Goal: Task Accomplishment & Management: Complete application form

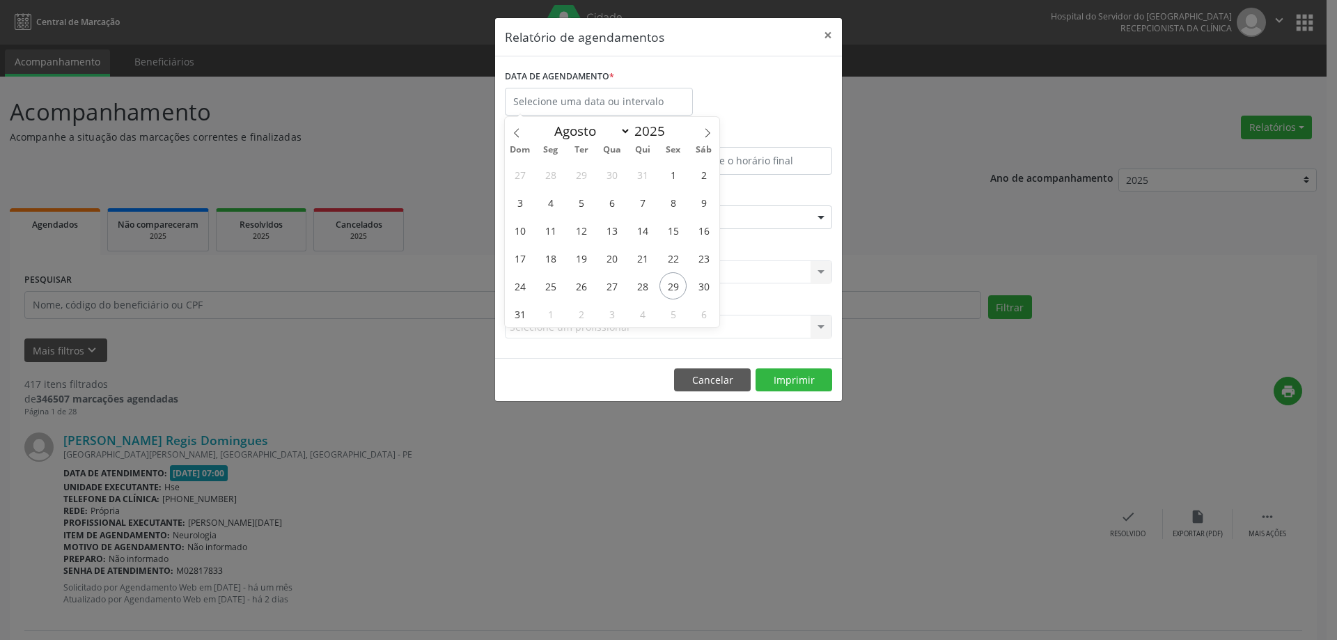
select select "7"
click at [585, 285] on span "26" at bounding box center [580, 285] width 27 height 27
type input "[DATE]"
click at [585, 285] on span "26" at bounding box center [580, 285] width 27 height 27
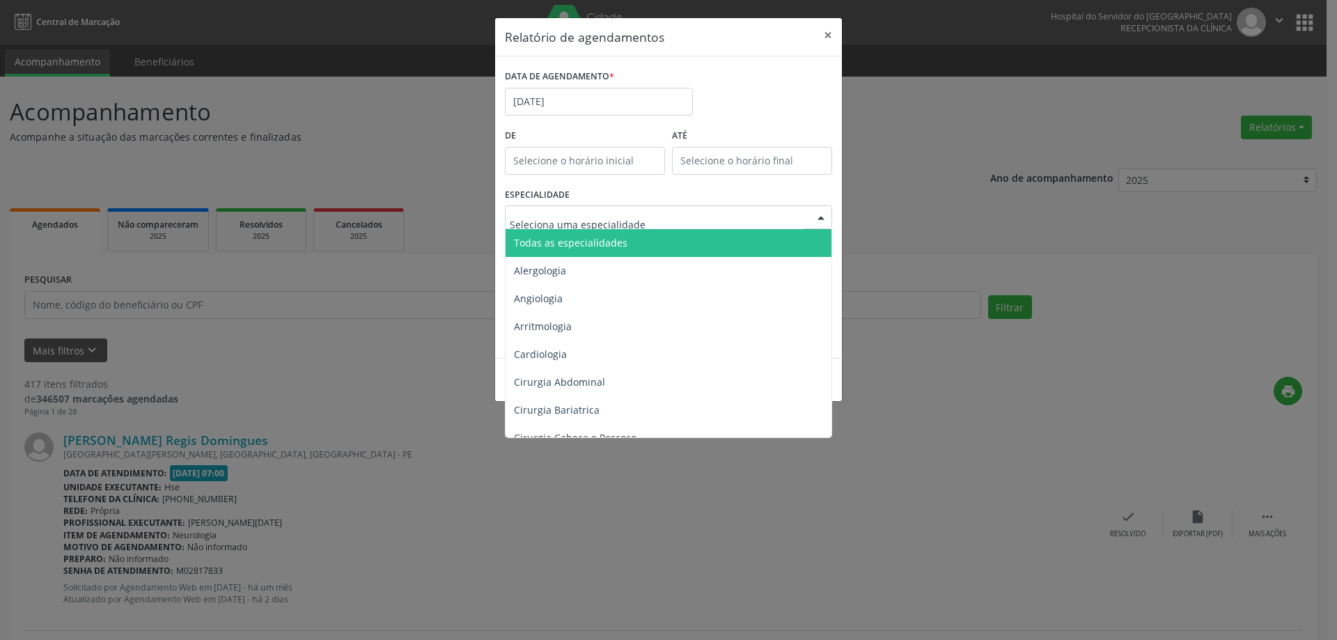
click at [590, 237] on span "Todas as especialidades" at bounding box center [570, 242] width 113 height 13
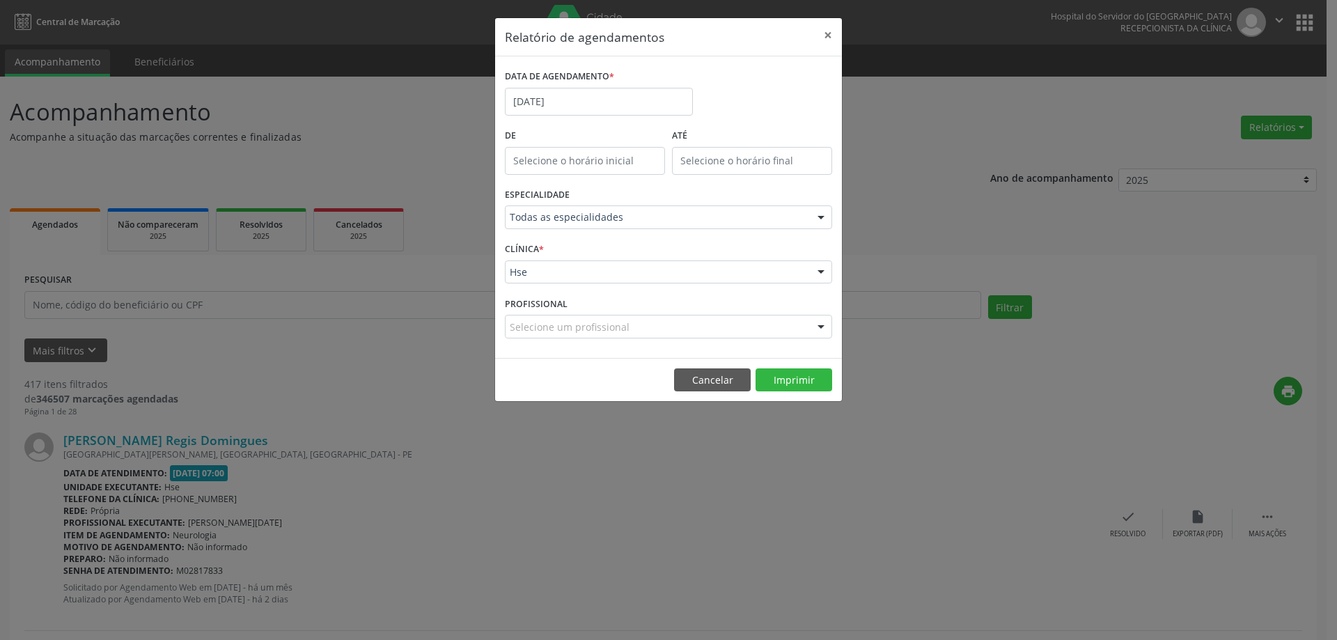
click at [581, 279] on div "Hse" at bounding box center [668, 272] width 327 height 24
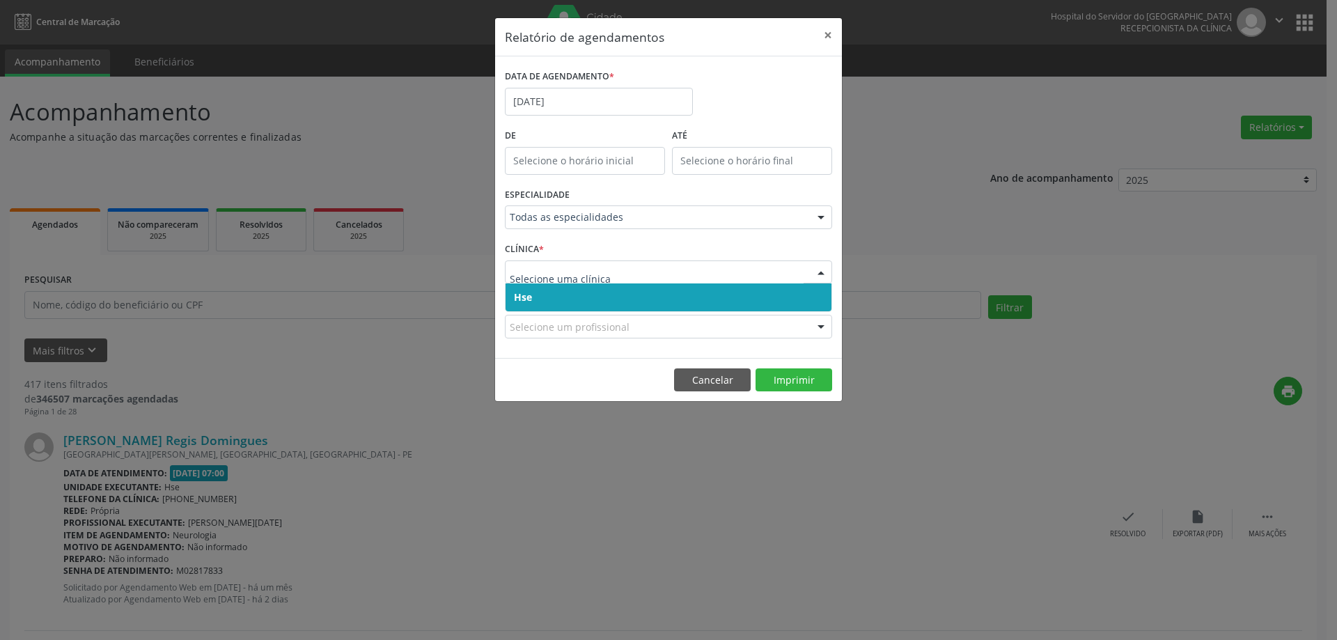
click at [575, 301] on span "Hse" at bounding box center [668, 297] width 326 height 28
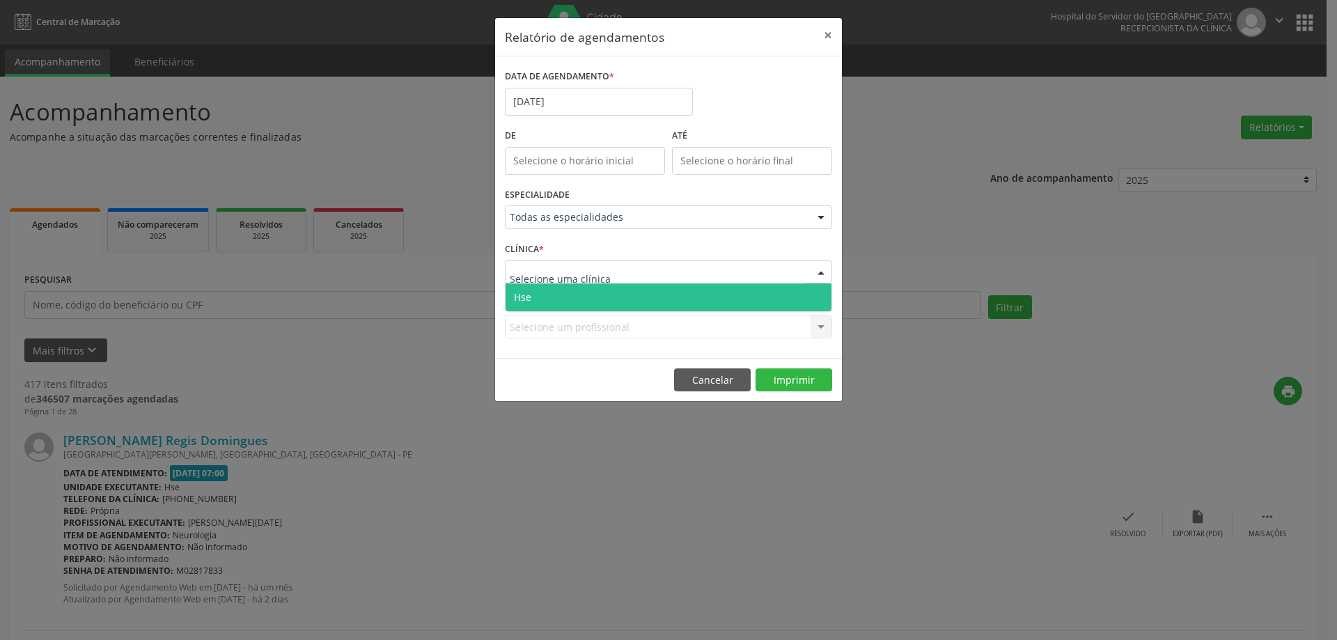
click at [576, 304] on span "Hse" at bounding box center [668, 297] width 326 height 28
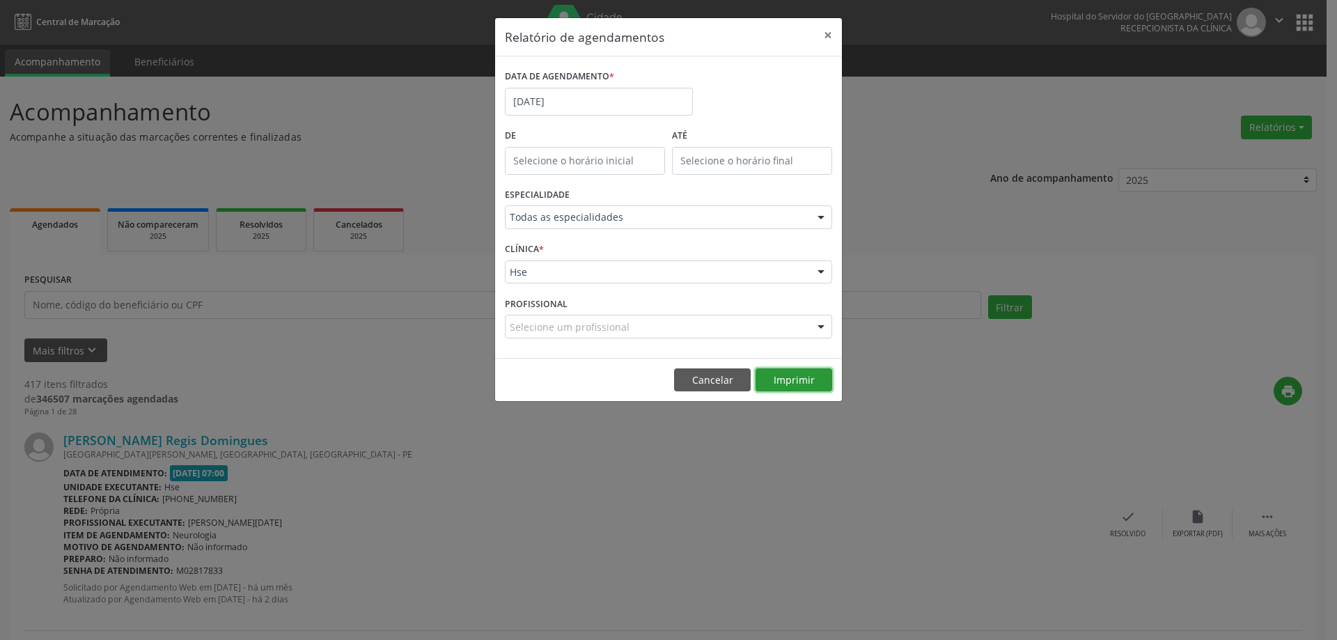
click at [791, 383] on button "Imprimir" at bounding box center [793, 380] width 77 height 24
click at [828, 37] on button "×" at bounding box center [828, 35] width 28 height 34
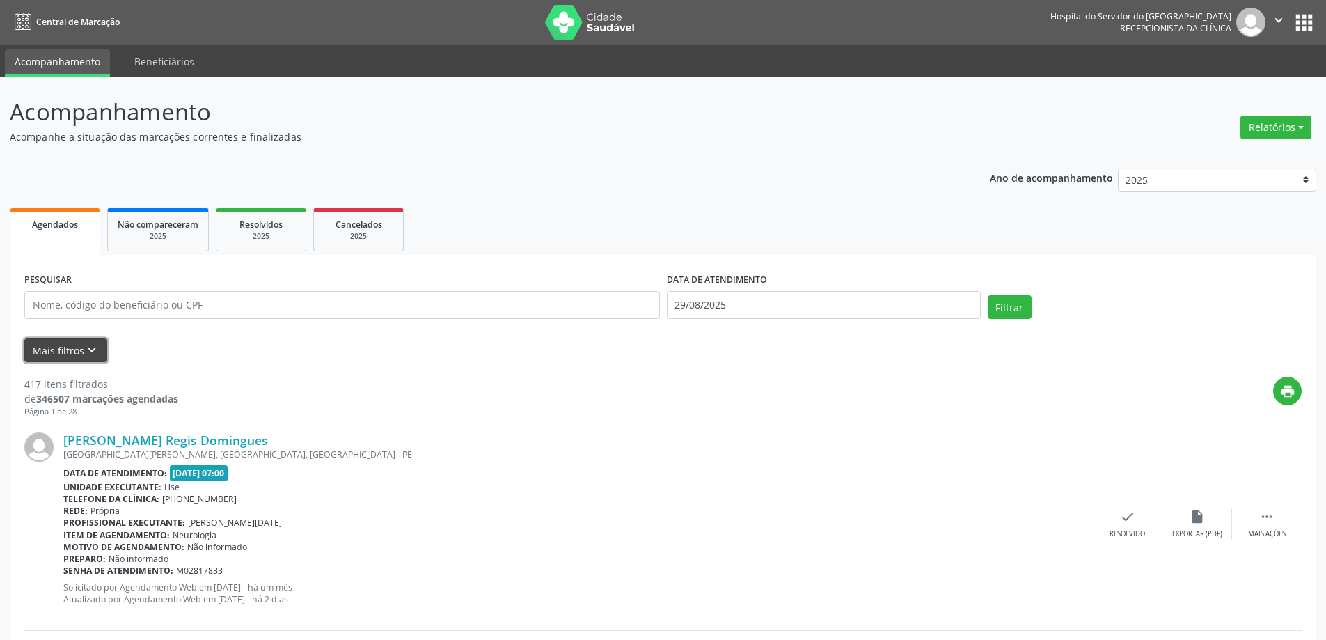
click at [93, 344] on icon "keyboard_arrow_down" at bounding box center [91, 349] width 15 height 15
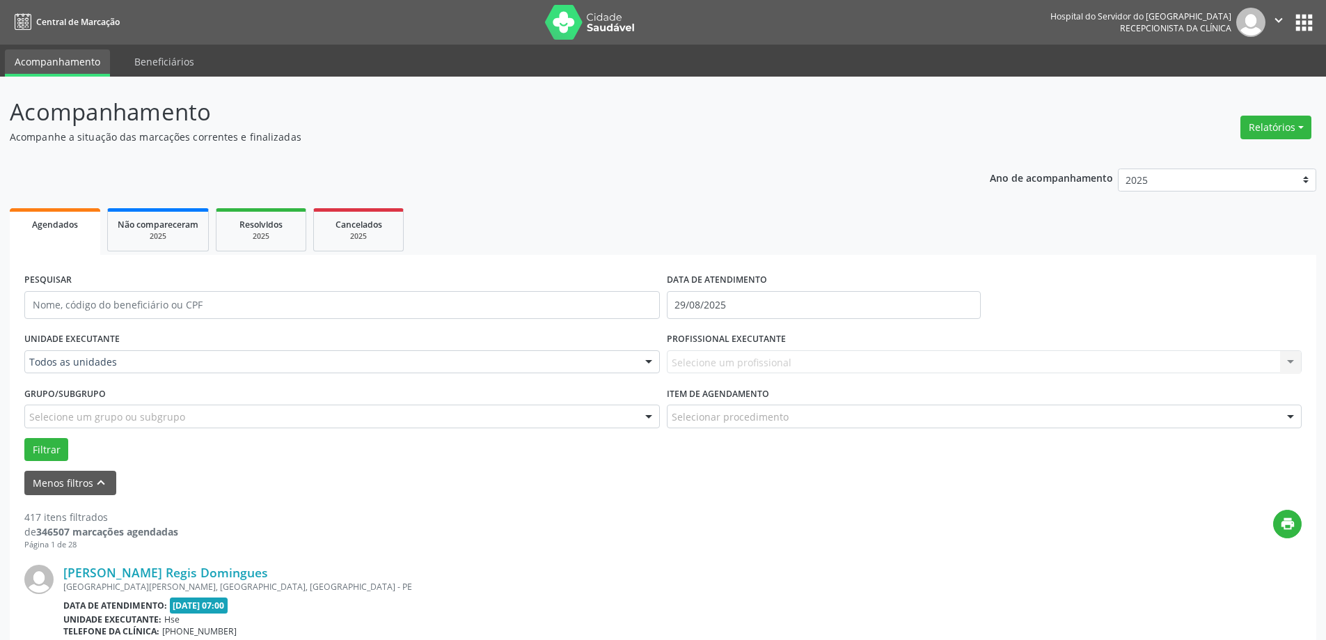
click at [242, 352] on div "Todos as unidades" at bounding box center [342, 362] width 636 height 24
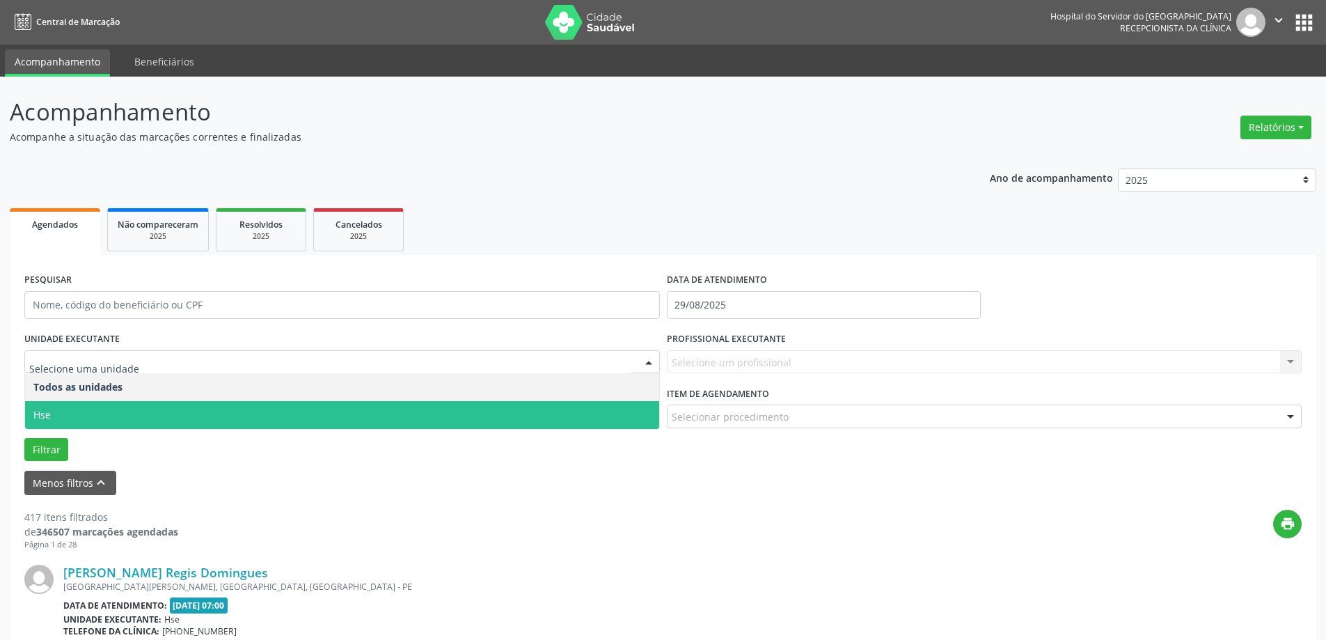
click at [191, 409] on span "Hse" at bounding box center [342, 415] width 634 height 28
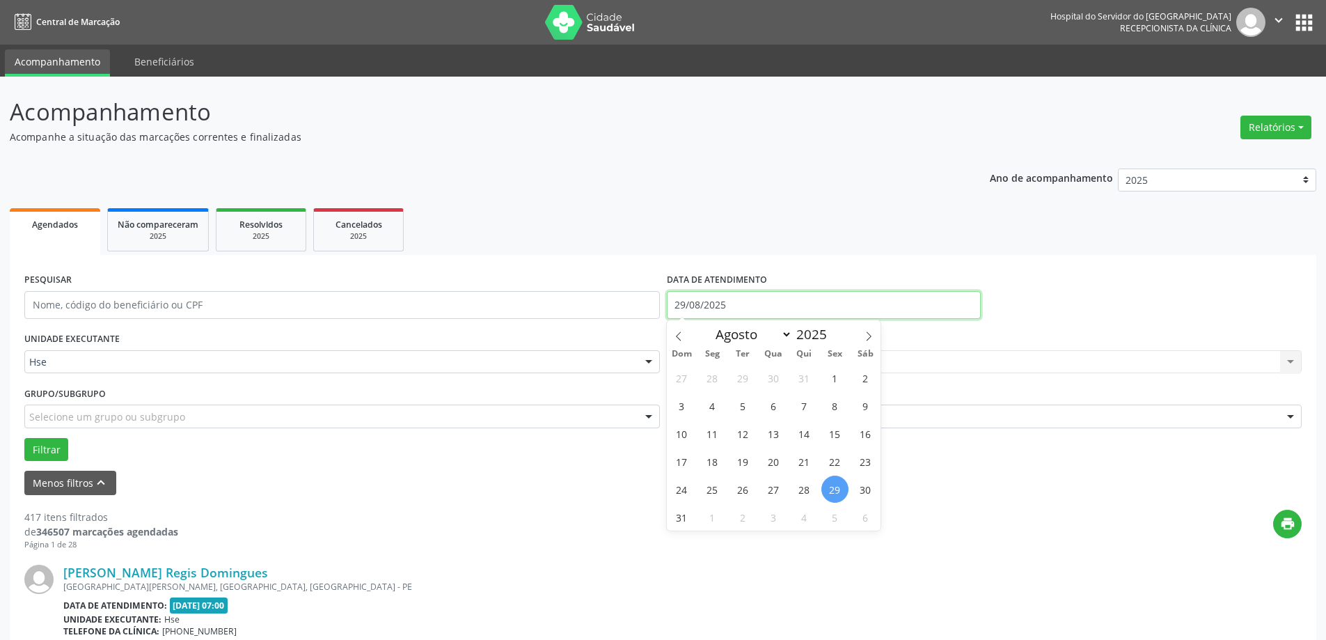
click at [712, 308] on input "29/08/2025" at bounding box center [824, 305] width 314 height 28
click at [805, 488] on span "28" at bounding box center [804, 488] width 27 height 27
type input "28/08/2025"
click at [805, 488] on span "28" at bounding box center [804, 488] width 27 height 27
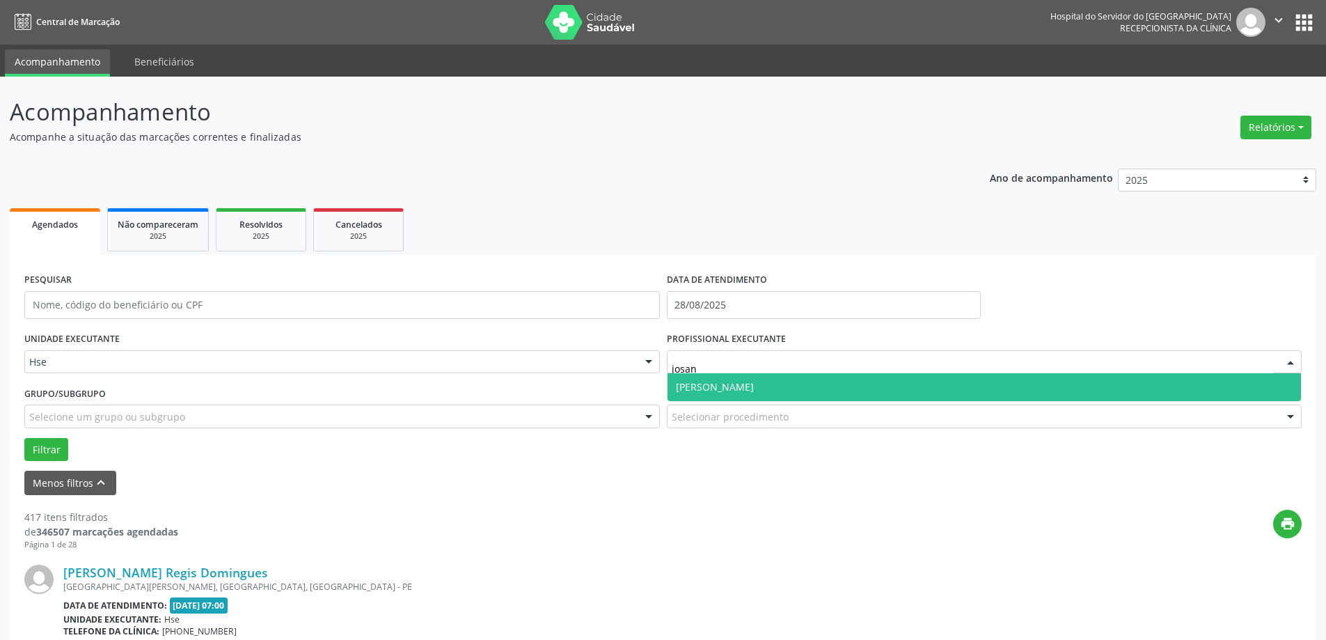
type input "[PERSON_NAME]"
click at [754, 383] on span "[PERSON_NAME]" at bounding box center [715, 386] width 78 height 13
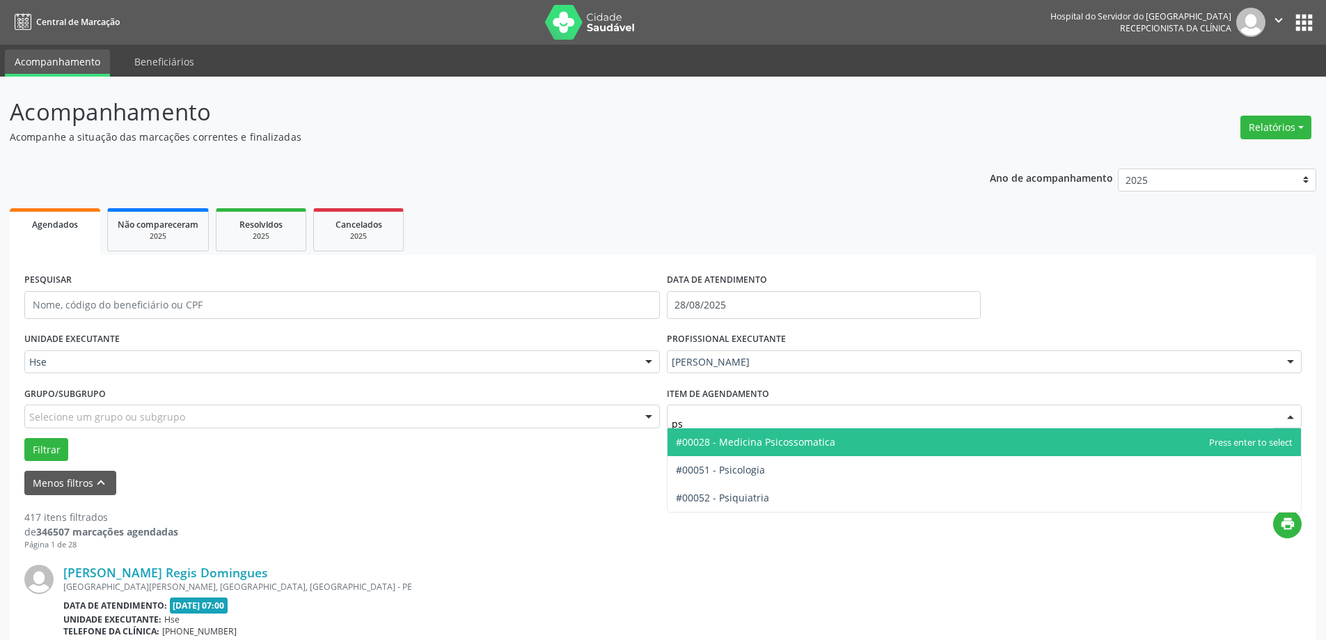
type input "psi"
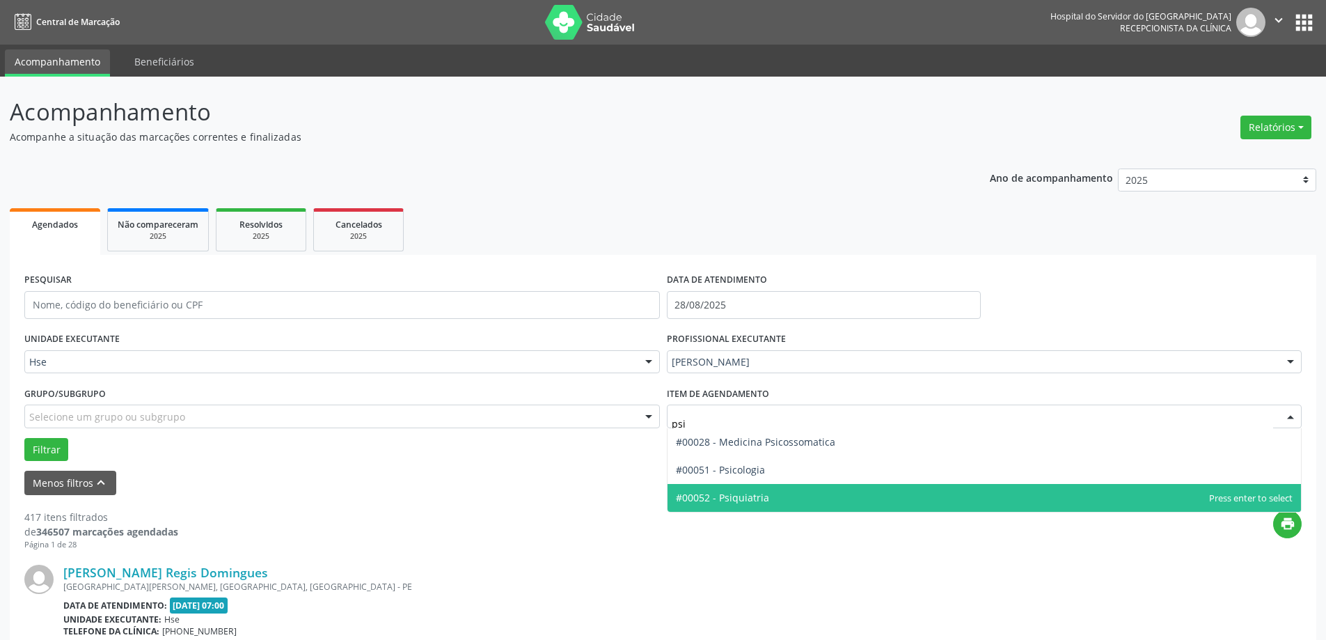
click at [739, 491] on span "#00052 - Psiquiatria" at bounding box center [722, 497] width 93 height 13
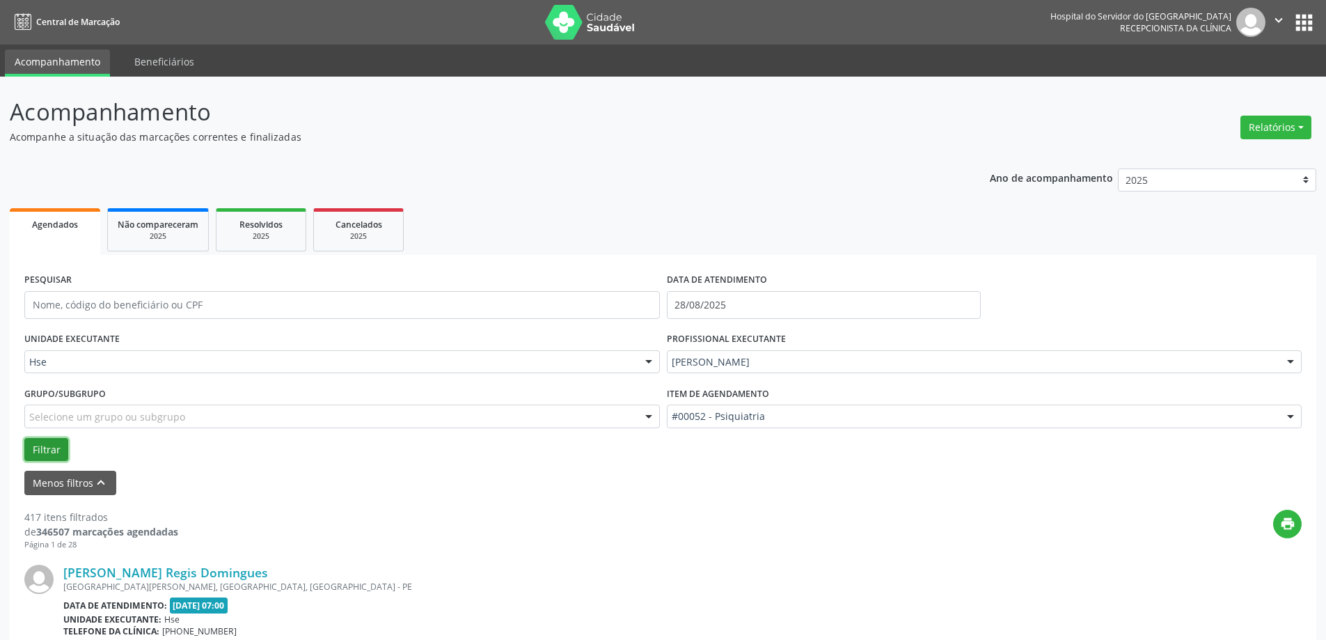
click at [61, 446] on button "Filtrar" at bounding box center [46, 450] width 44 height 24
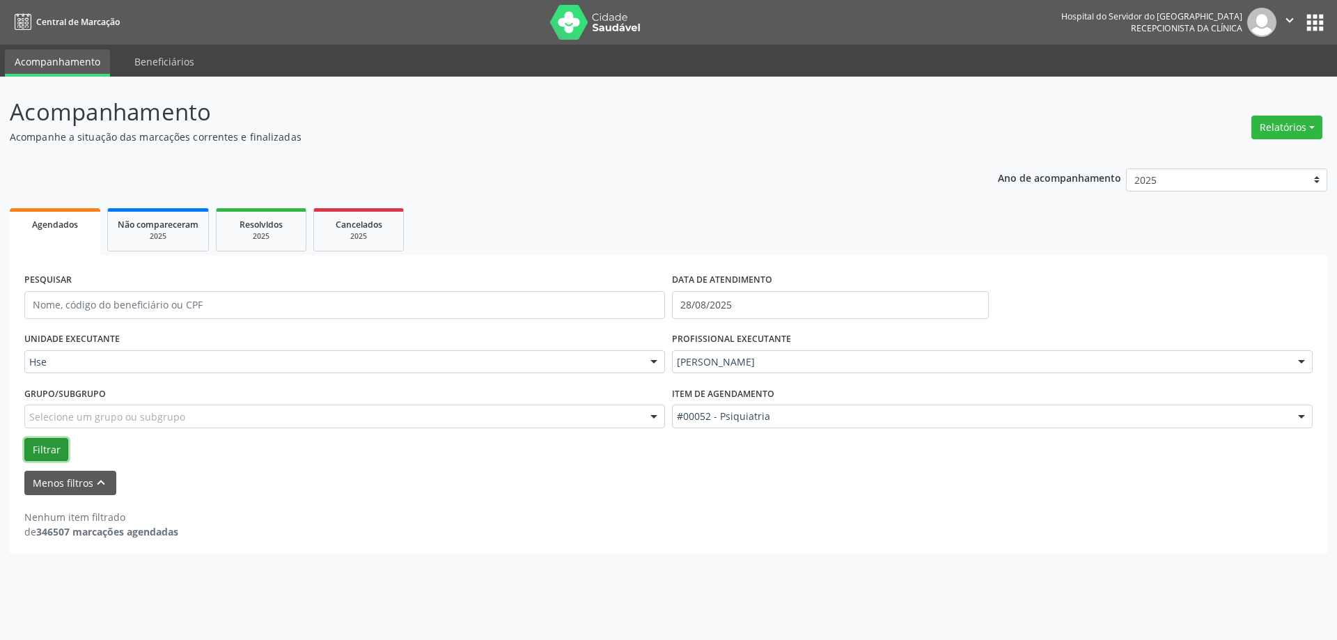
click at [53, 447] on button "Filtrar" at bounding box center [46, 450] width 44 height 24
click at [40, 448] on button "Filtrar" at bounding box center [46, 450] width 44 height 24
click at [1270, 120] on button "Relatórios" at bounding box center [1286, 128] width 71 height 24
click at [1197, 153] on link "Agendamentos" at bounding box center [1248, 157] width 150 height 19
select select "7"
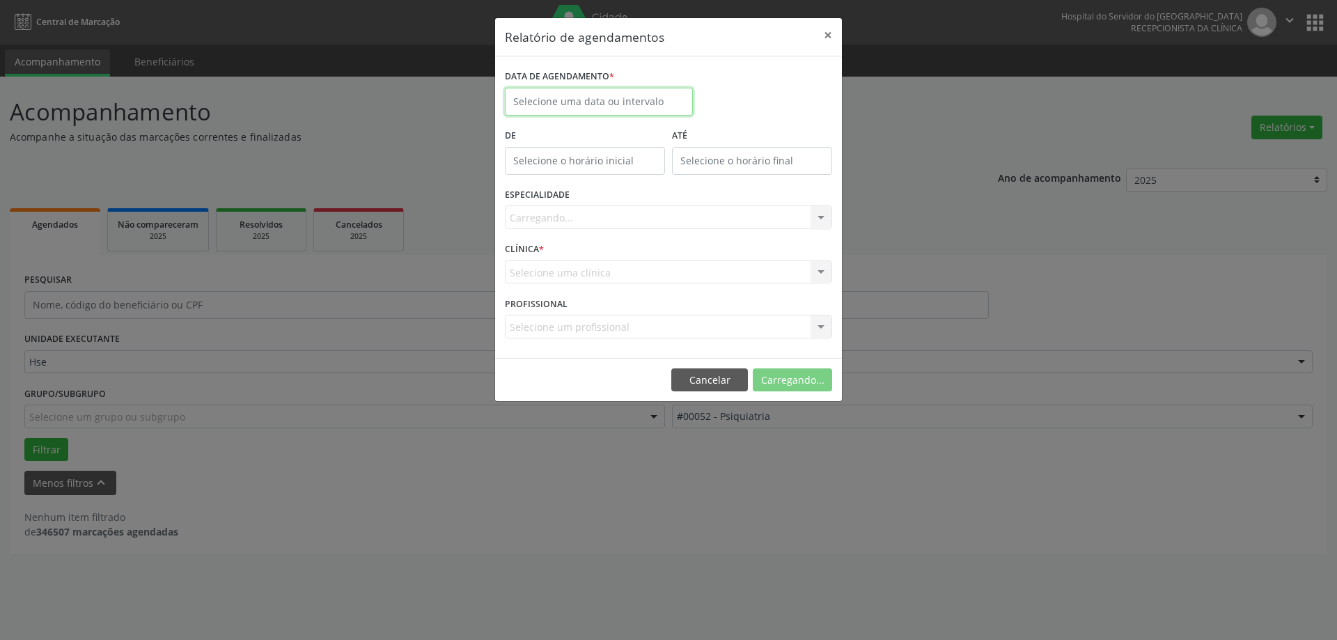
click at [631, 93] on input "text" at bounding box center [599, 102] width 188 height 28
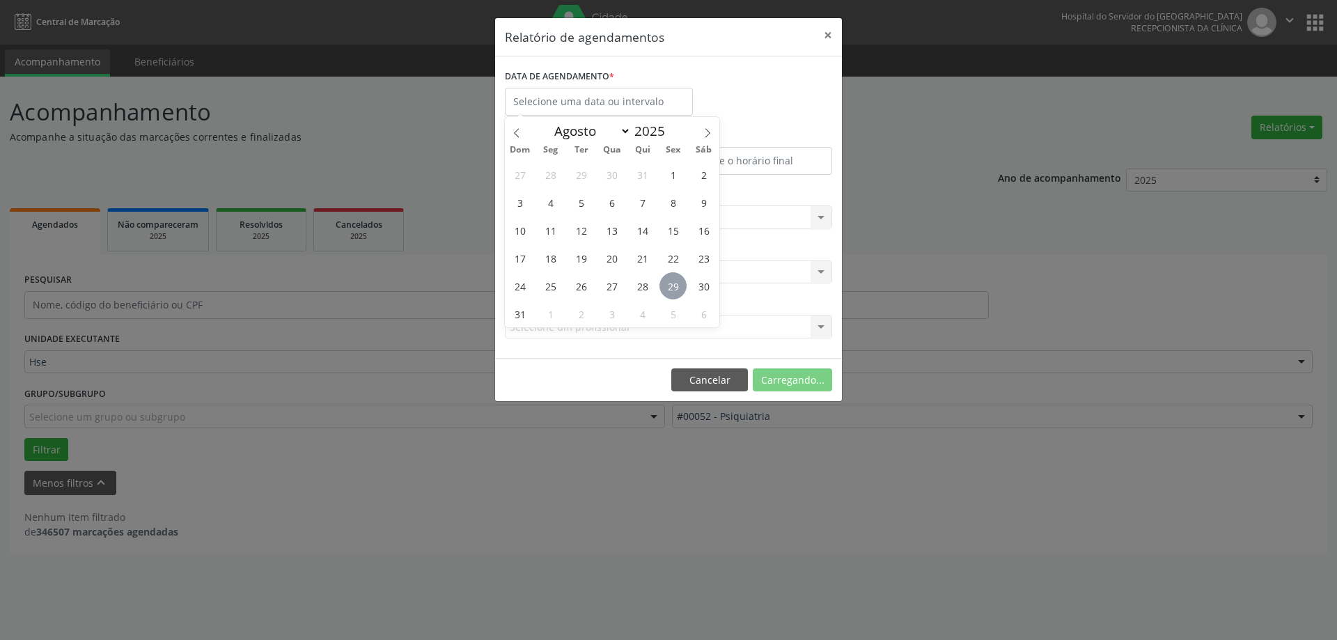
click at [663, 283] on span "29" at bounding box center [672, 285] width 27 height 27
type input "29/08/2025"
click at [665, 283] on span "29" at bounding box center [672, 285] width 27 height 27
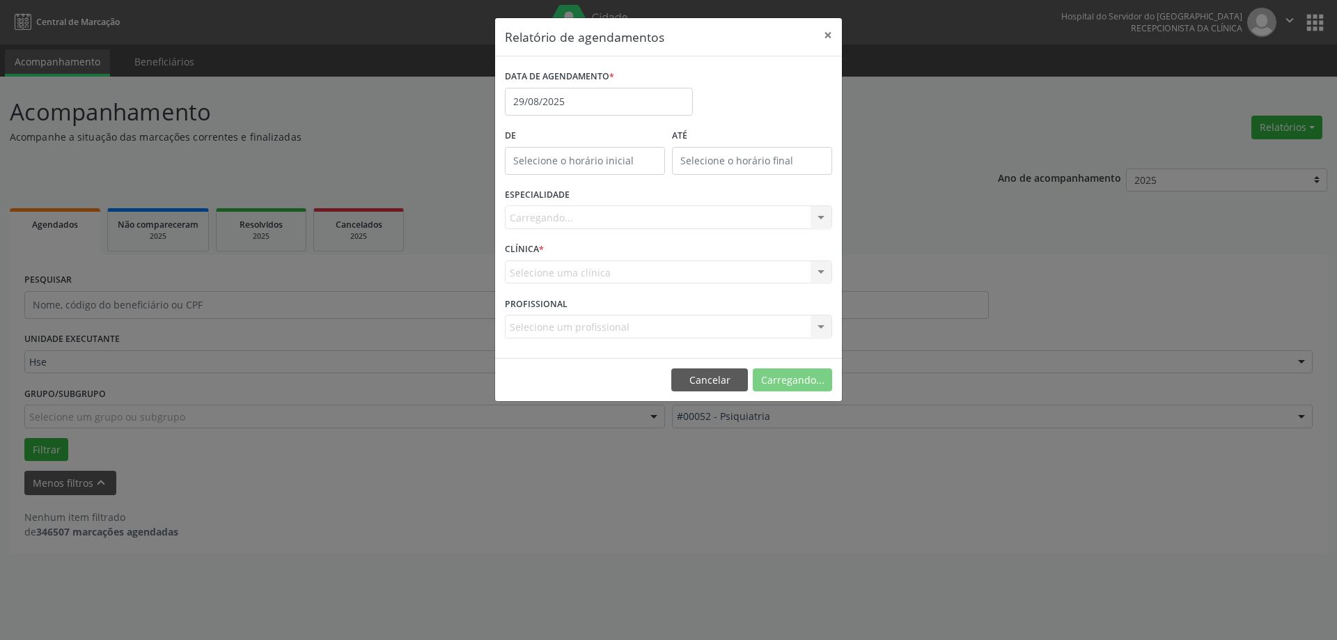
click at [580, 211] on div "Carregando... Todas as especialidades Alergologia Angiologia Arritmologia Cardi…" at bounding box center [668, 217] width 327 height 24
